Goal: Navigation & Orientation: Find specific page/section

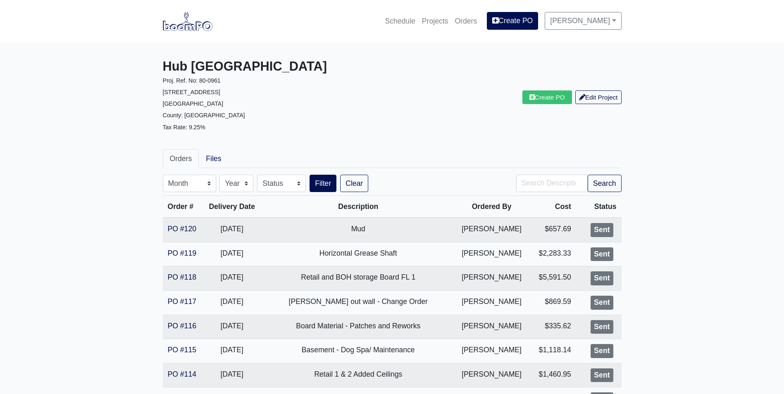
drag, startPoint x: 243, startPoint y: 19, endPoint x: 86, endPoint y: 137, distance: 196.6
click at [193, 23] on img at bounding box center [188, 21] width 50 height 19
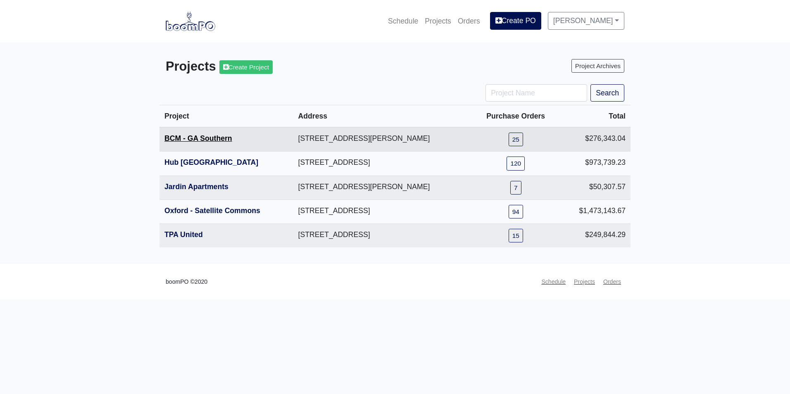
click at [197, 137] on link "BCM - GA Southern" at bounding box center [198, 138] width 68 height 8
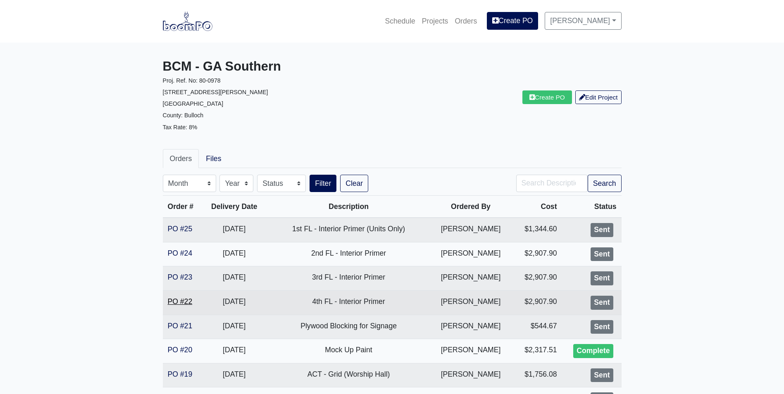
click at [191, 303] on link "PO #22" at bounding box center [180, 302] width 25 height 8
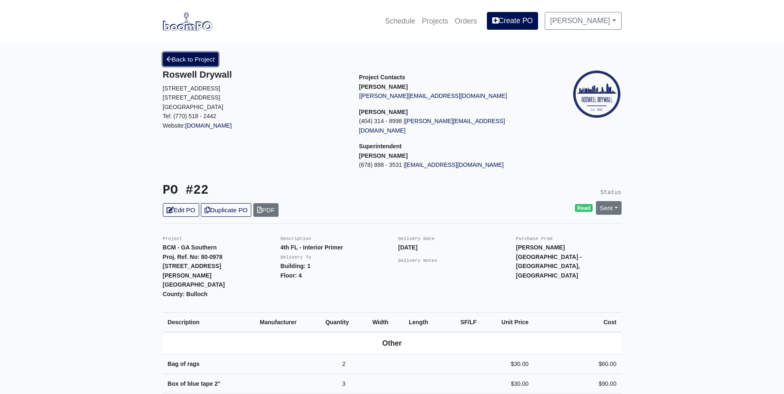
click at [189, 65] on link "Back to Project" at bounding box center [191, 59] width 56 height 14
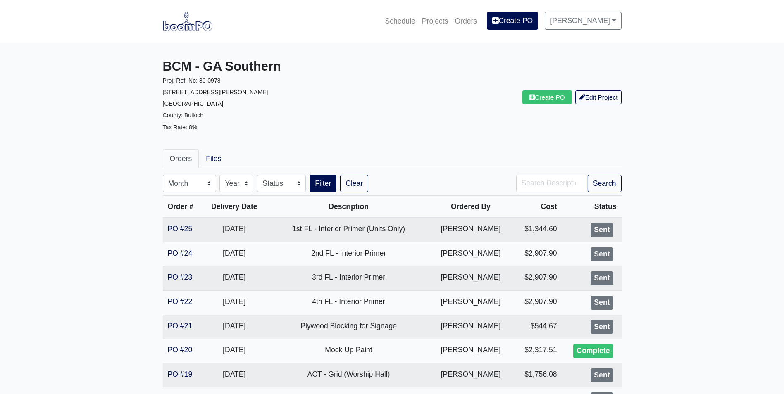
click at [194, 28] on img at bounding box center [188, 21] width 50 height 19
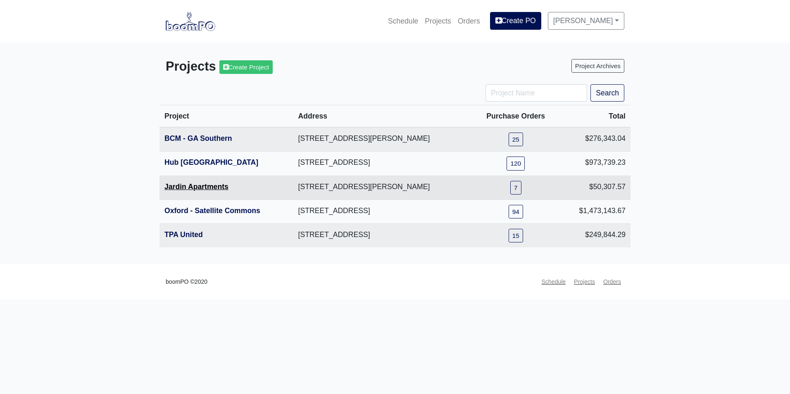
click at [205, 186] on link "Jardin Apartments" at bounding box center [196, 187] width 64 height 8
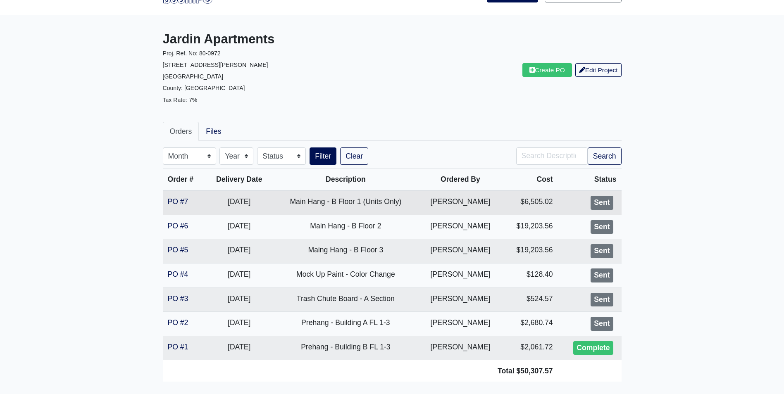
scroll to position [41, 0]
